Goal: Transaction & Acquisition: Book appointment/travel/reservation

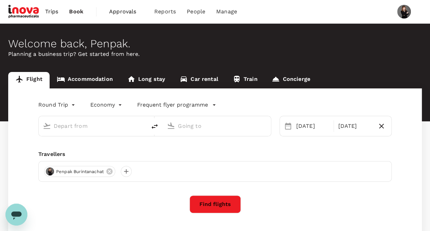
type input "Hat Yai Intl (HDY)"
type input "[PERSON_NAME] Intl (DMK)"
type input "Hat Yai Intl (HDY)"
type input "[PERSON_NAME] Intl (DMK)"
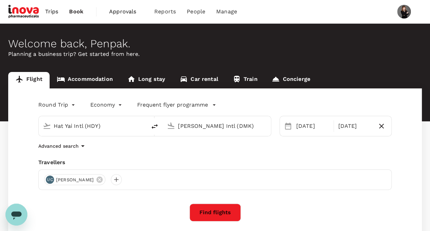
click at [128, 132] on div "Hat Yai Intl (HDY)" at bounding box center [91, 124] width 102 height 15
click at [234, 149] on div "Advanced search" at bounding box center [215, 146] width 354 height 8
click at [92, 128] on input "Hat Yai Intl (HDY)" at bounding box center [93, 126] width 78 height 11
click at [101, 178] on icon at bounding box center [100, 179] width 6 height 6
click at [47, 179] on div at bounding box center [49, 179] width 11 height 11
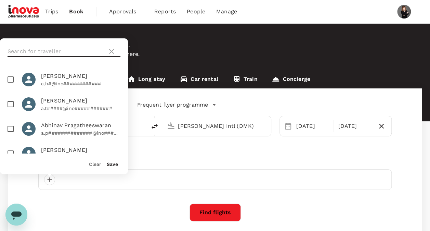
click at [42, 53] on input "text" at bounding box center [56, 51] width 97 height 11
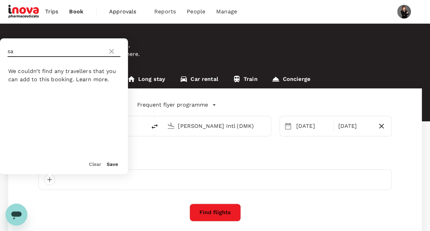
type input "s"
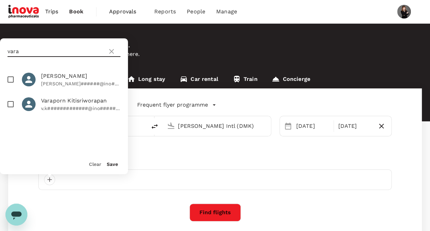
type input "vara"
click at [87, 103] on span "Varaporn Kitisriworapan" at bounding box center [80, 101] width 79 height 8
checkbox input "true"
click at [112, 165] on button "Save" at bounding box center [112, 163] width 11 height 5
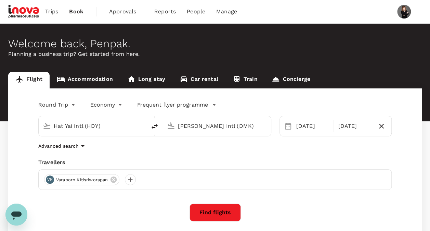
click at [109, 129] on input "Hat Yai Intl (HDY)" at bounding box center [93, 126] width 78 height 11
type input "p"
type input "Hat Yai Intl (HDY)"
click at [113, 179] on icon at bounding box center [114, 179] width 6 height 6
click at [50, 180] on div at bounding box center [49, 179] width 11 height 11
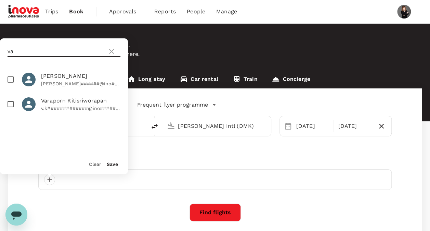
type input "v"
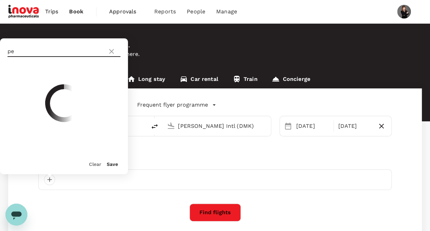
type input "p"
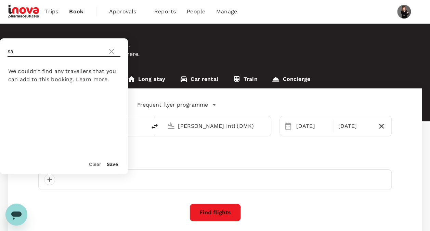
type input "s"
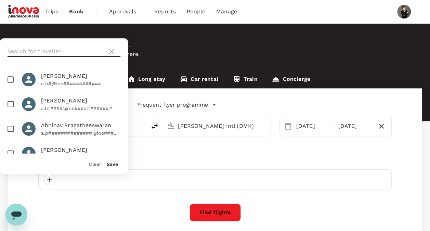
paste input "[PERSON_NAME]"
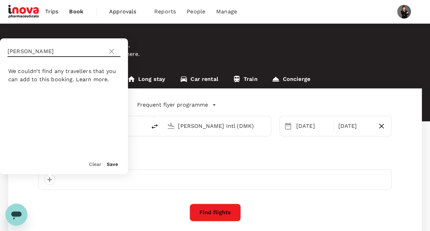
type input "[PERSON_NAME]"
click at [112, 52] on icon at bounding box center [111, 51] width 5 height 5
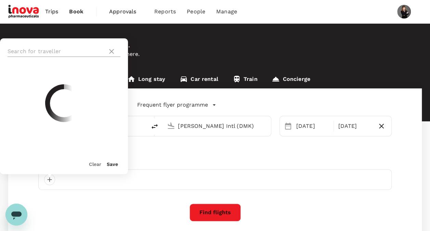
click at [79, 52] on input "text" at bounding box center [56, 51] width 97 height 11
type input "t"
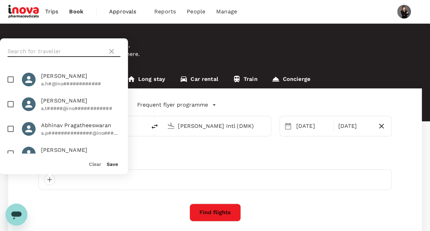
click at [45, 53] on input "text" at bounding box center [56, 51] width 97 height 11
paste input "Teerakan"
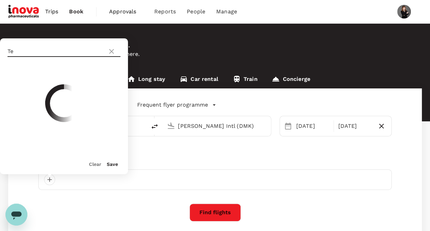
type input "T"
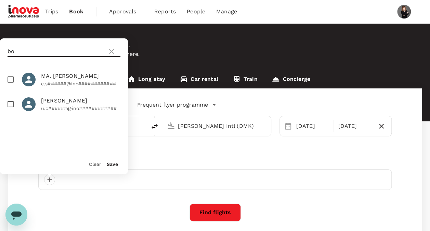
type input "b"
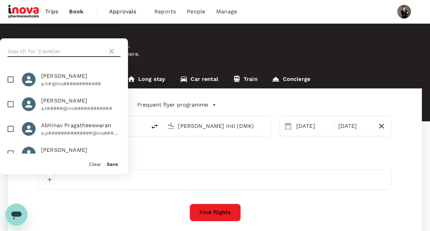
paste input "Boontarik"
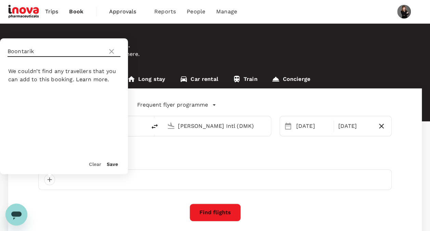
type input "Boontarik"
click at [113, 49] on icon at bounding box center [112, 51] width 8 height 8
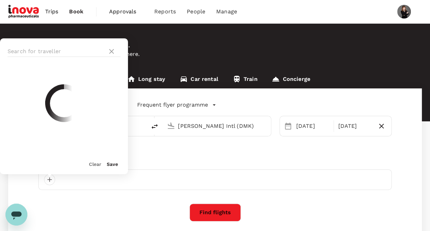
click at [150, 184] on div at bounding box center [215, 179] width 354 height 21
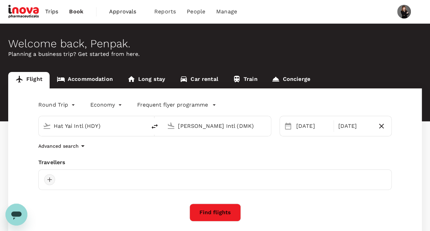
drag, startPoint x: 42, startPoint y: 184, endPoint x: 46, endPoint y: 180, distance: 5.4
click at [42, 184] on div at bounding box center [215, 179] width 354 height 21
click at [48, 177] on div at bounding box center [49, 179] width 11 height 11
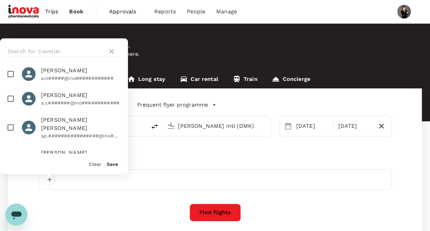
scroll to position [308, 0]
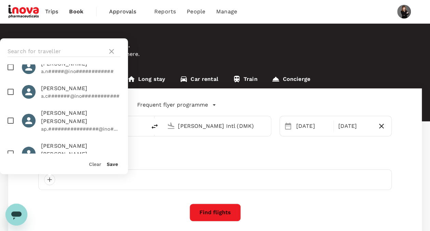
click at [124, 198] on div "Round Trip roundtrip Economy economy Frequent flyer programme Hat Yai Intl (HDY…" at bounding box center [215, 185] width 414 height 194
